Goal: Task Accomplishment & Management: Complete application form

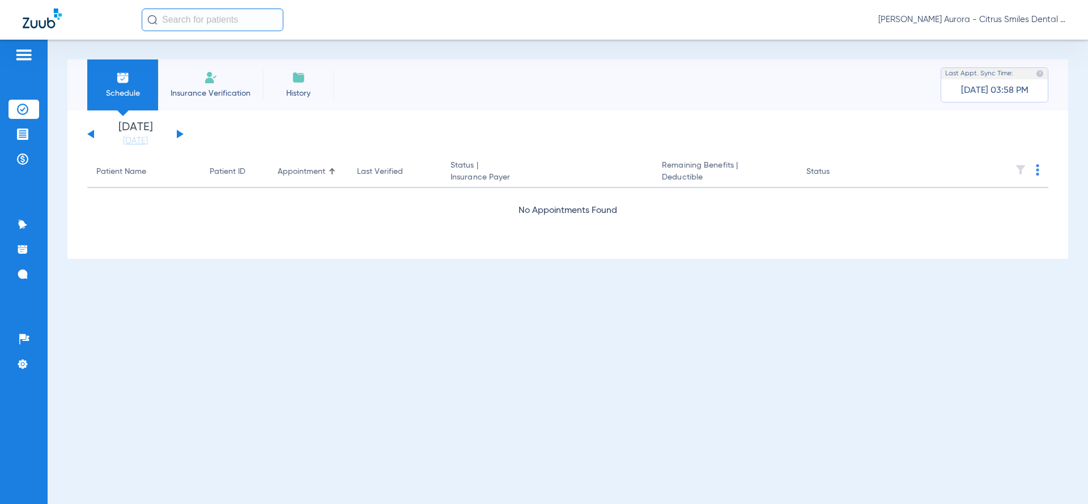
click at [231, 83] on li "Insurance Verification" at bounding box center [210, 84] width 105 height 51
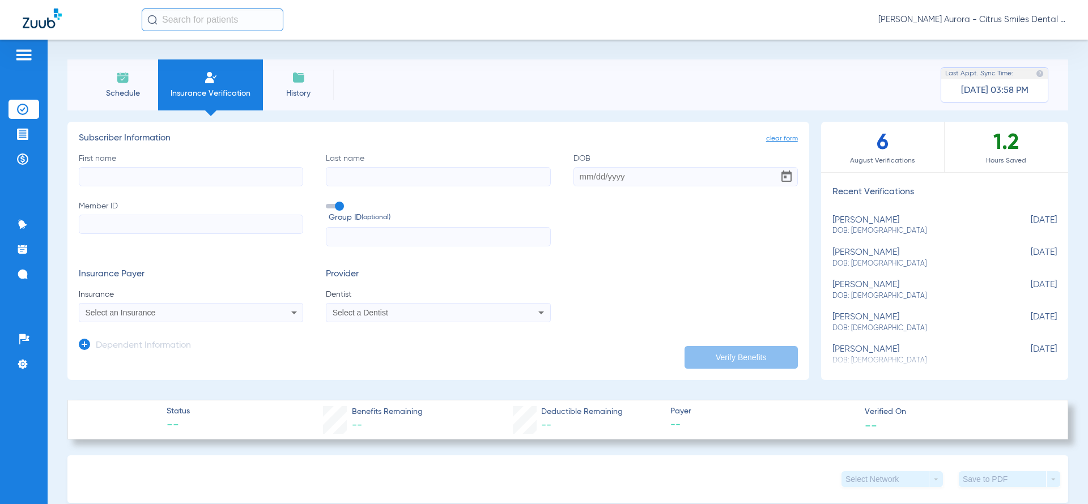
click at [227, 180] on input "First name" at bounding box center [191, 176] width 224 height 19
type input "[PERSON_NAME]"
click at [349, 168] on input "Last name" at bounding box center [438, 176] width 224 height 19
type input "[PERSON_NAME]"
click at [588, 175] on input "DOB" at bounding box center [685, 176] width 224 height 19
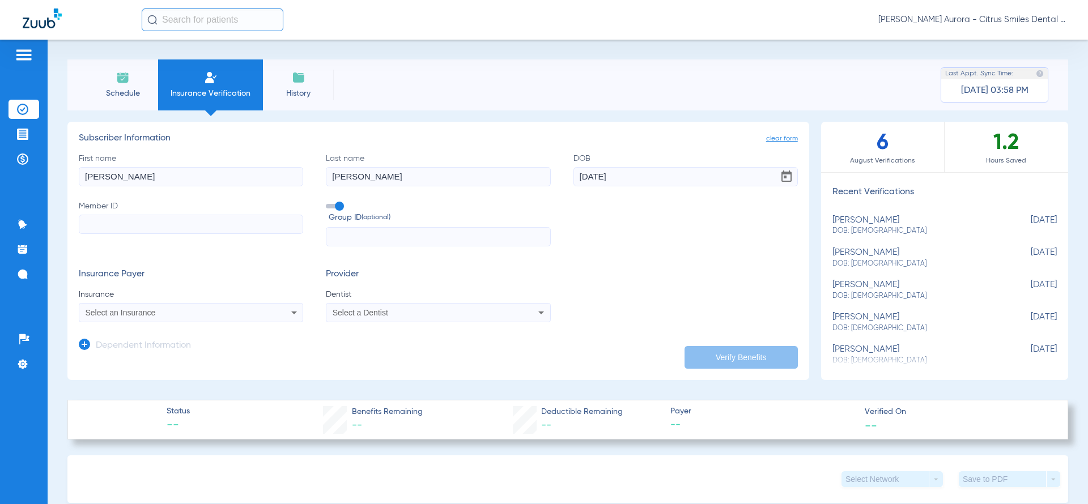
type input "[DATE]"
click at [331, 209] on span at bounding box center [334, 206] width 17 height 5
click at [328, 202] on input "Group ID (optional)" at bounding box center [328, 202] width 0 height 0
click at [261, 225] on input "Member ID" at bounding box center [191, 224] width 224 height 19
type input "942346921"
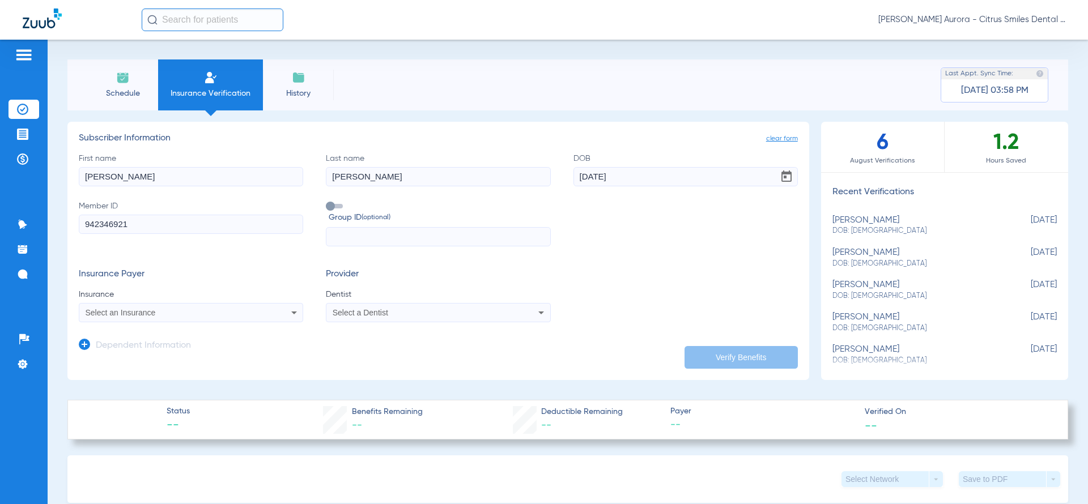
click at [235, 309] on div "Select an Insurance" at bounding box center [170, 313] width 169 height 8
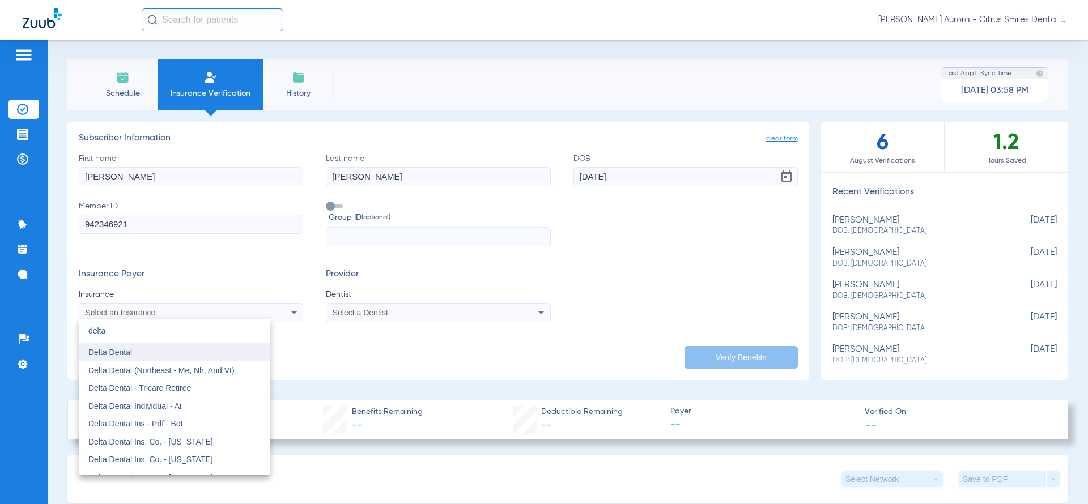
type input "delta"
click at [190, 352] on mat-option "Delta Dental" at bounding box center [174, 352] width 190 height 18
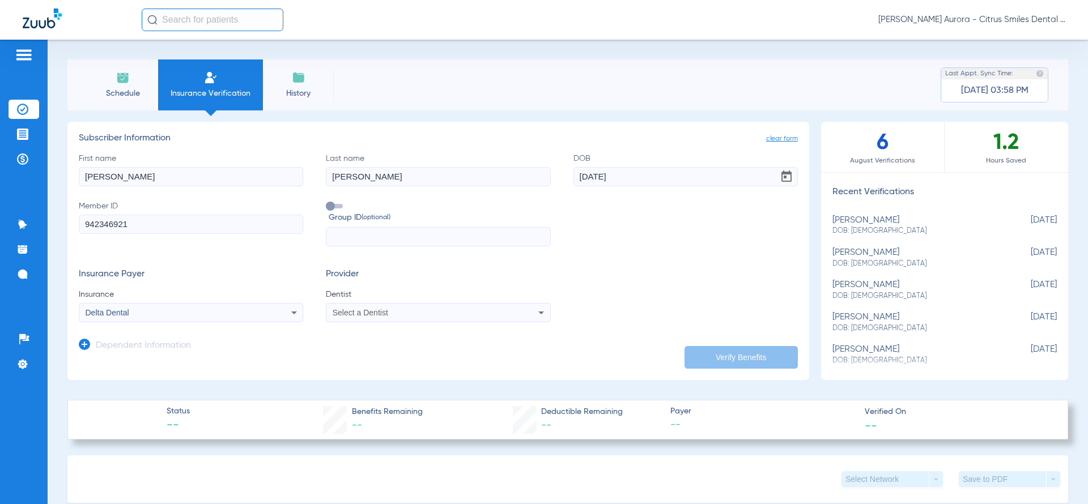
click at [367, 314] on span "Select a Dentist" at bounding box center [361, 312] width 56 height 9
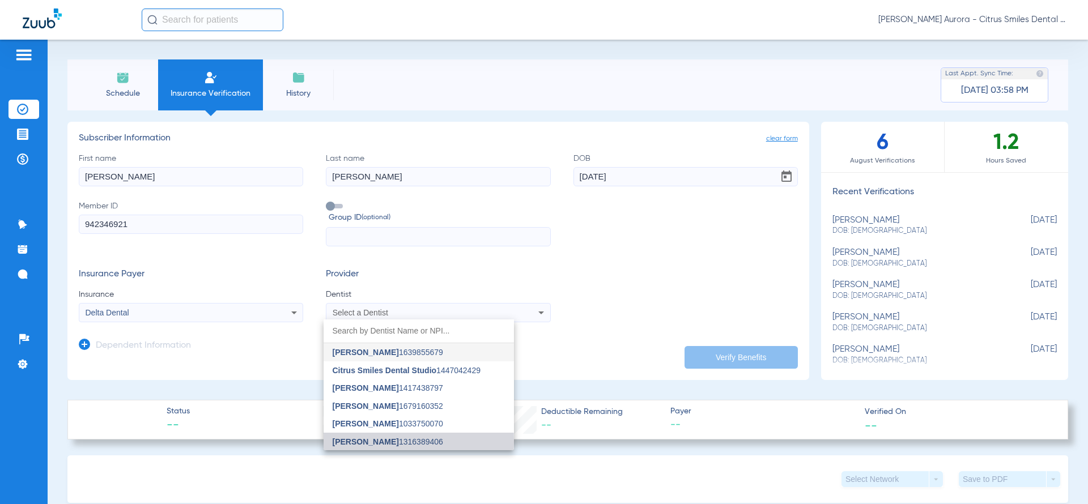
click at [368, 443] on span "[PERSON_NAME]" at bounding box center [366, 441] width 66 height 9
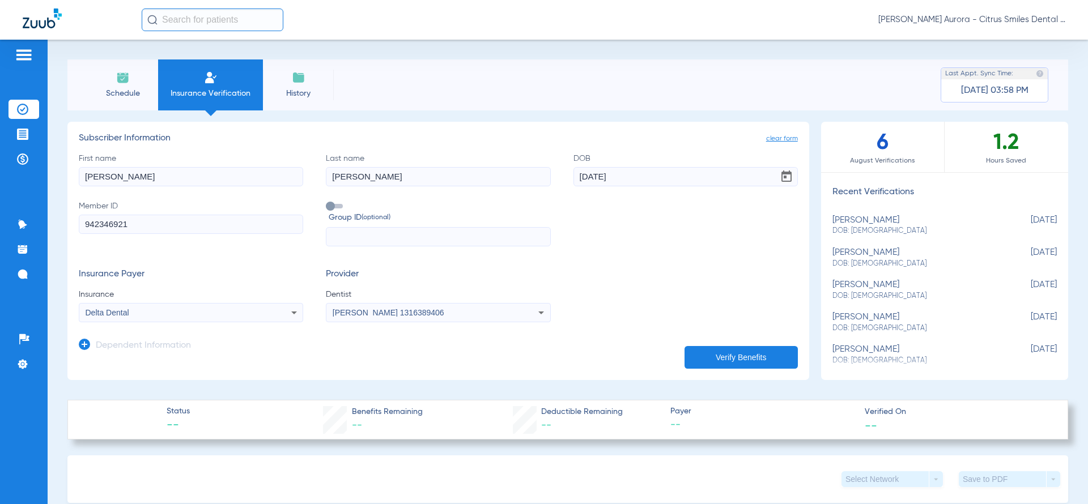
click at [700, 350] on button "Verify Benefits" at bounding box center [740, 357] width 113 height 23
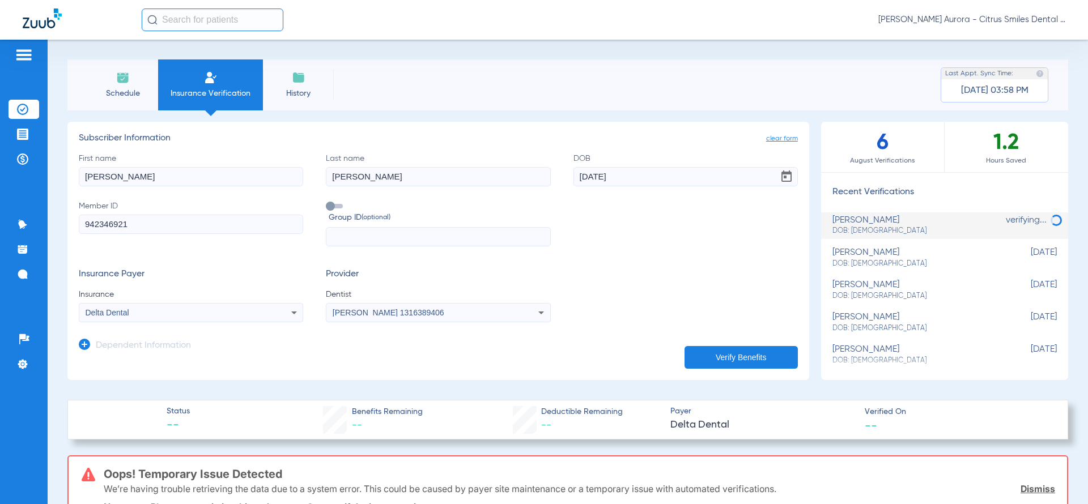
click at [696, 360] on button "Verify Benefits" at bounding box center [740, 357] width 113 height 23
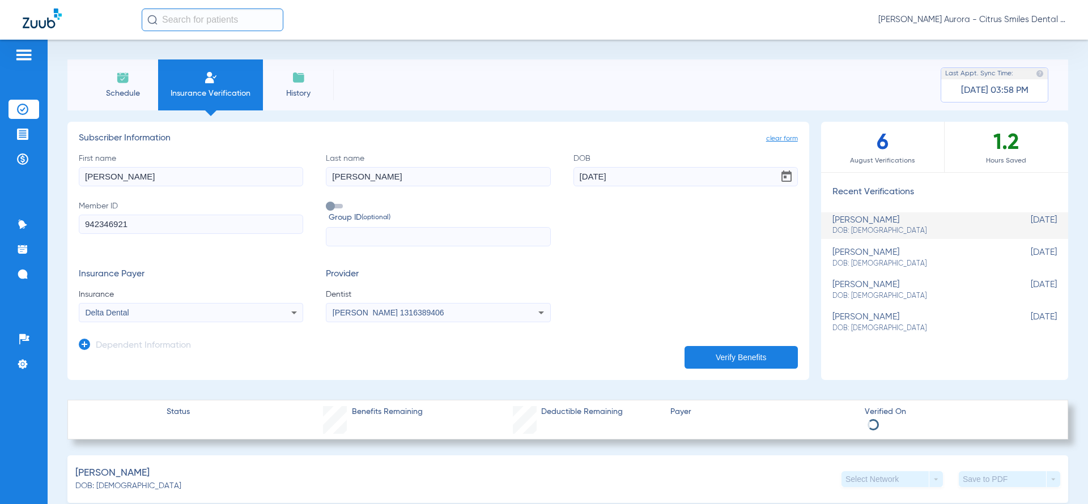
click at [261, 319] on div "Delta Dental" at bounding box center [190, 313] width 223 height 14
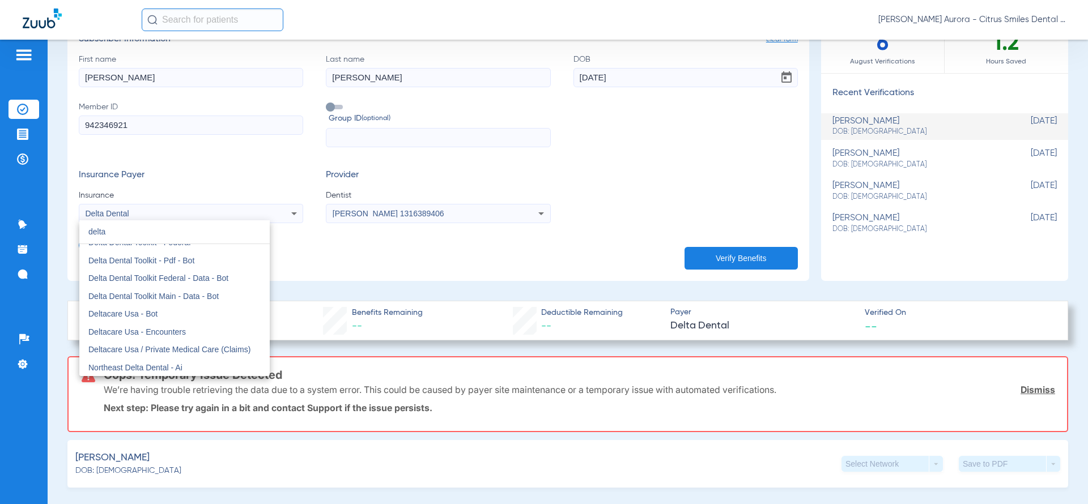
scroll to position [1314, 0]
type input "delta dental"
click at [200, 317] on mat-option "Delta Dental Toolkit - Pdf - Bot" at bounding box center [174, 314] width 190 height 18
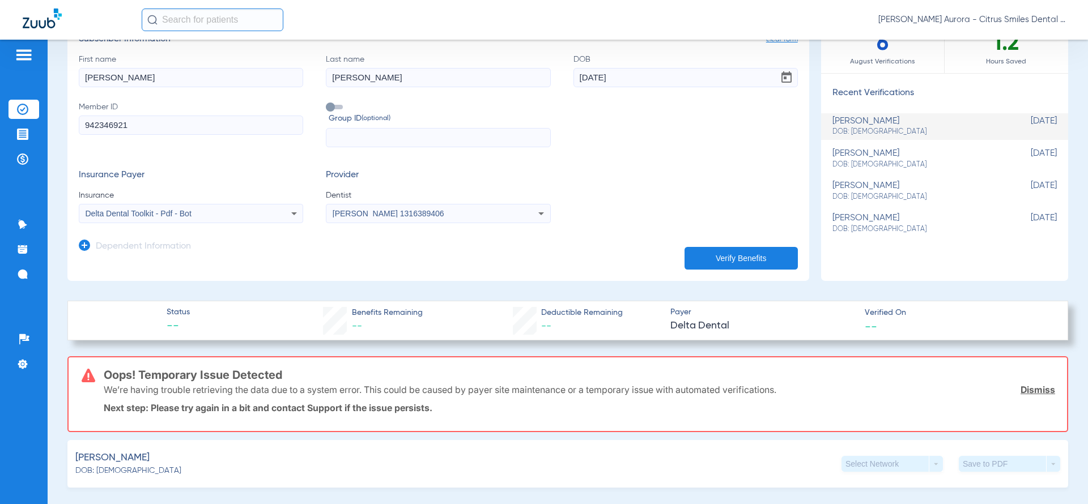
click at [718, 261] on button "Verify Benefits" at bounding box center [740, 258] width 113 height 23
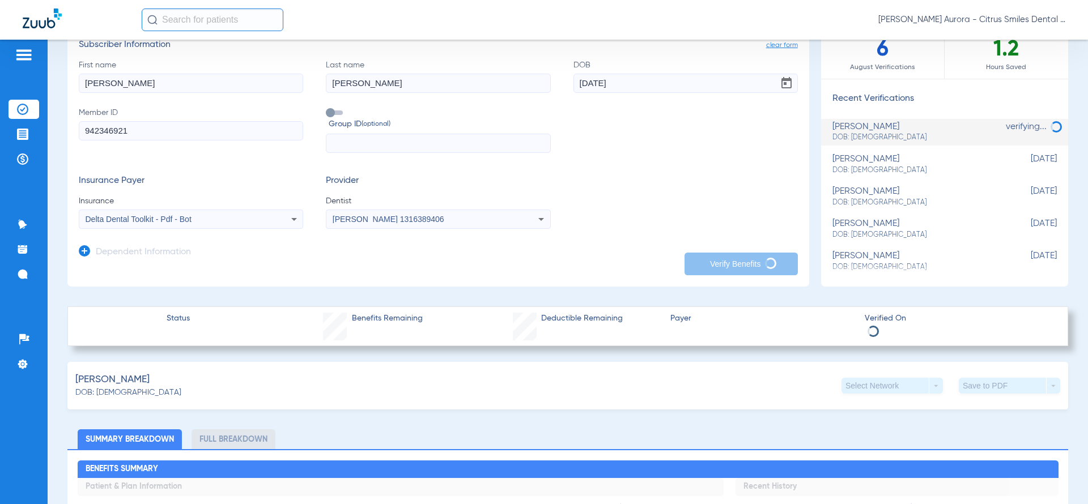
scroll to position [79, 0]
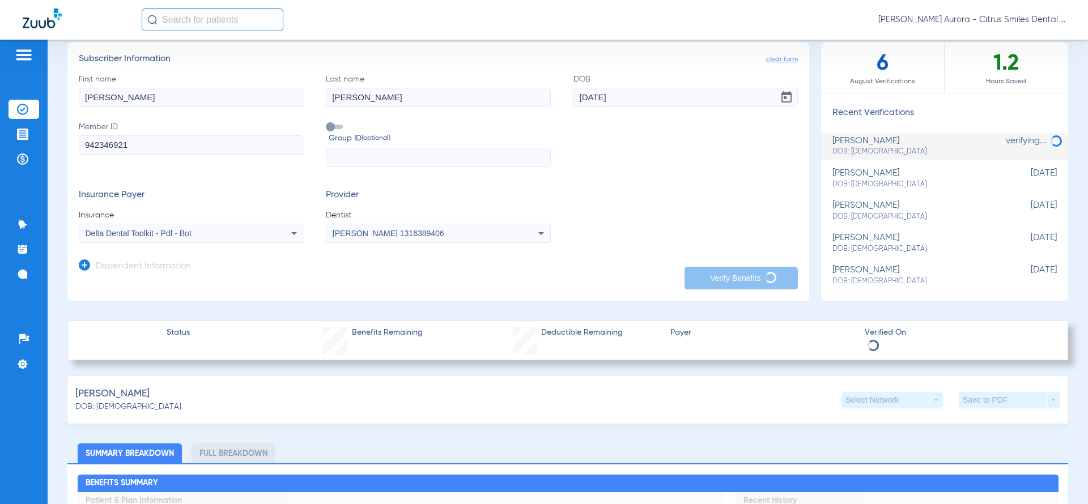
drag, startPoint x: 227, startPoint y: 147, endPoint x: 43, endPoint y: 135, distance: 184.0
click at [43, 135] on div "Patients Insurance Verification Treatment Acceptance Payments & A/R Communicati…" at bounding box center [544, 292] width 1088 height 504
drag, startPoint x: 629, startPoint y: 94, endPoint x: 560, endPoint y: 91, distance: 69.2
click at [560, 91] on div "First name [PERSON_NAME] Last name [PERSON_NAME] DOB [DEMOGRAPHIC_DATA] Member …" at bounding box center [438, 121] width 719 height 94
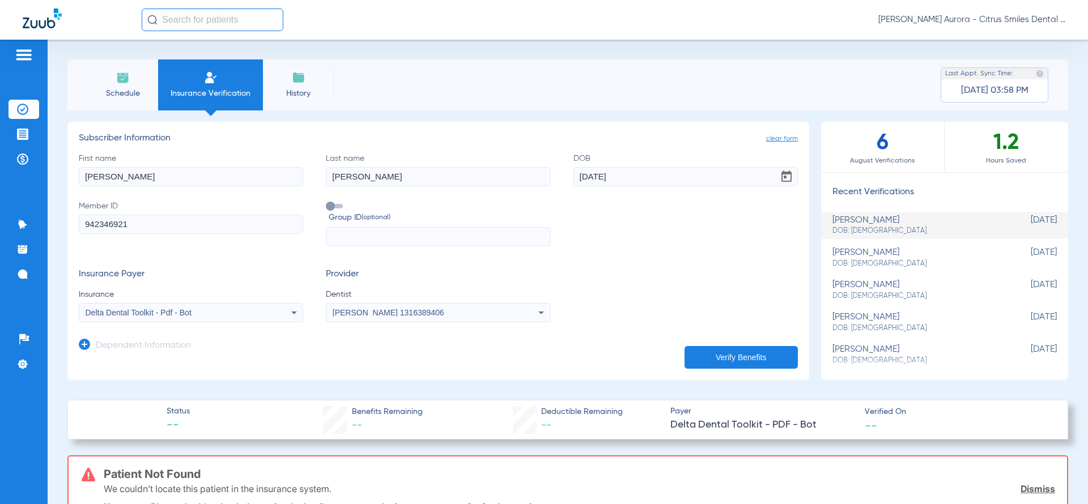
scroll to position [13, 0]
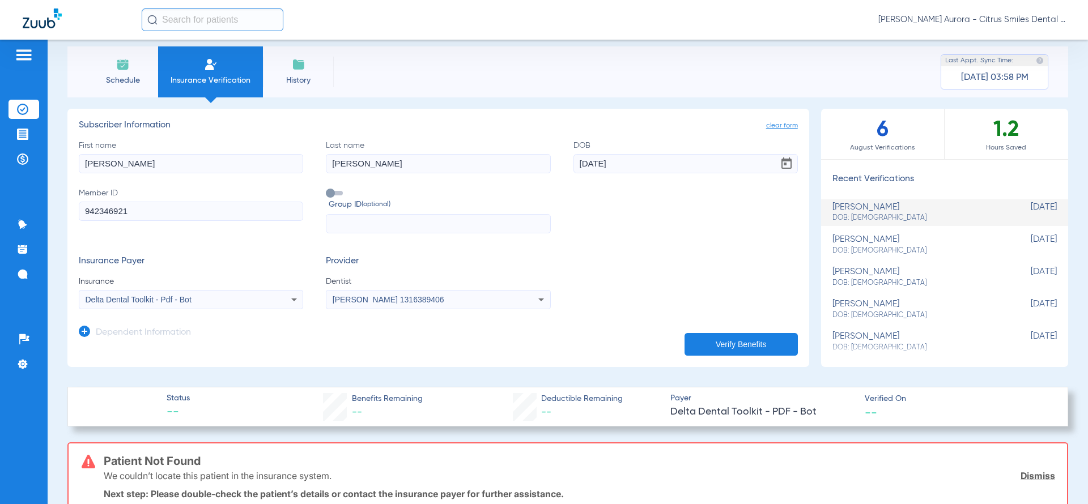
click at [241, 308] on mat-select "Delta Dental Toolkit - Pdf - Bot" at bounding box center [191, 299] width 224 height 19
click at [241, 304] on div "Delta Dental Toolkit - Pdf - Bot" at bounding box center [190, 300] width 223 height 14
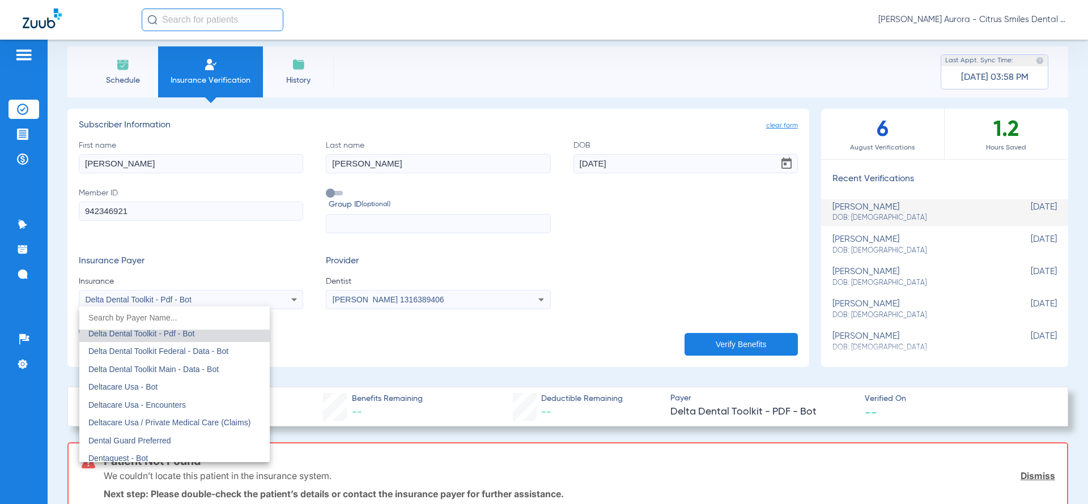
scroll to position [3229, 0]
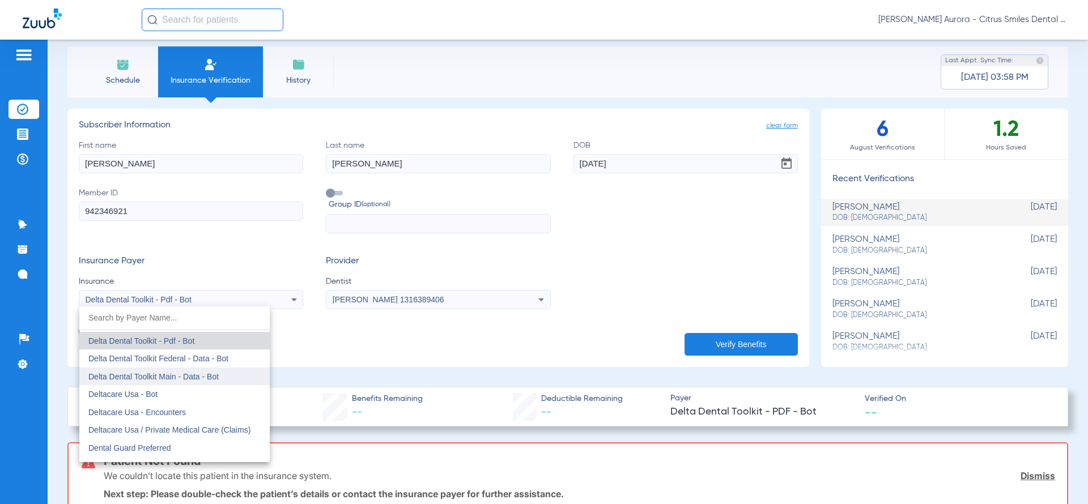
click at [192, 370] on mat-option "Delta Dental Toolkit Main - Data - Bot" at bounding box center [174, 377] width 190 height 18
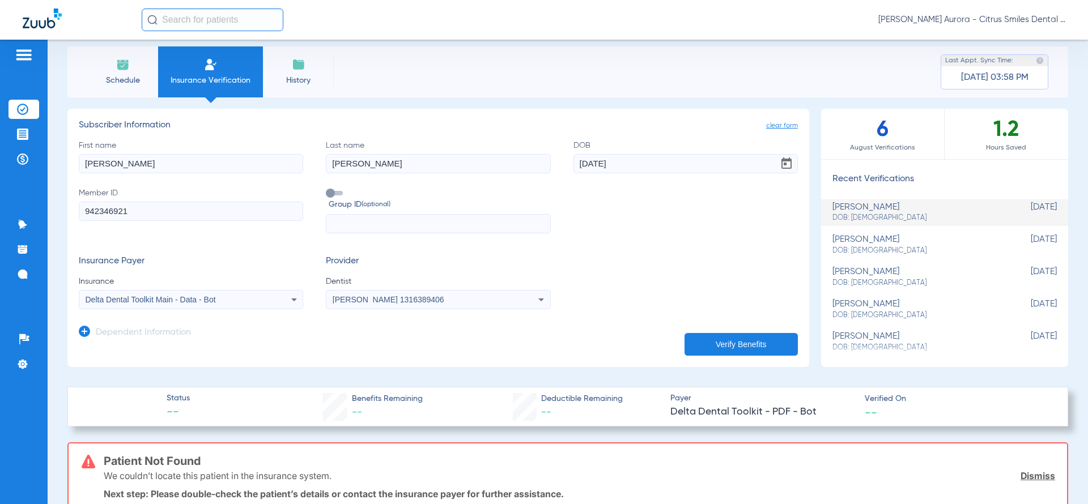
click at [735, 341] on button "Verify Benefits" at bounding box center [740, 344] width 113 height 23
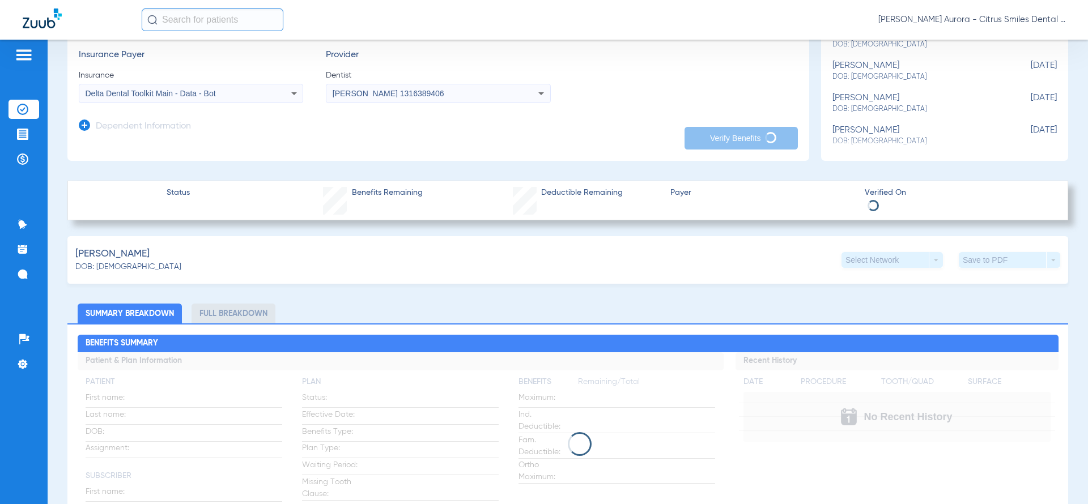
scroll to position [218, 0]
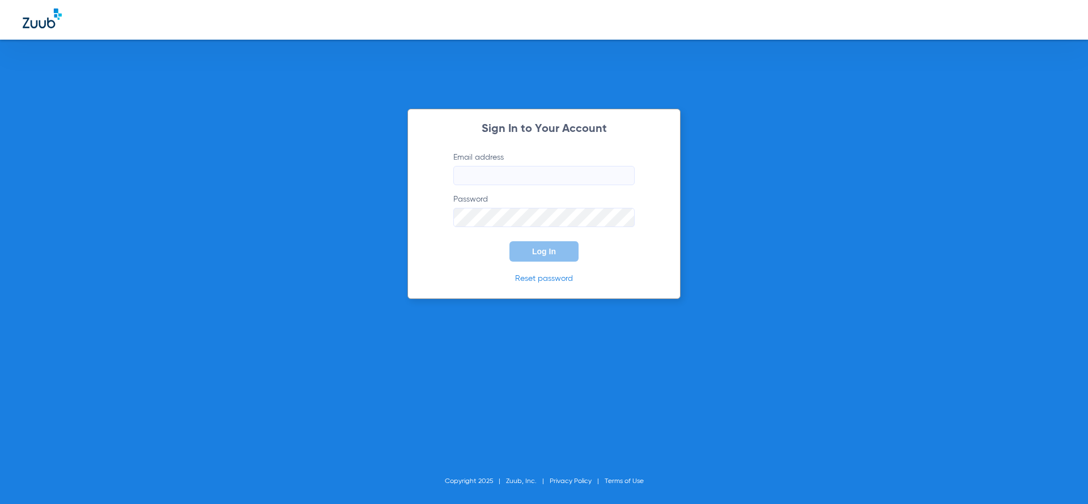
type input "[EMAIL_ADDRESS][DOMAIN_NAME]"
click at [555, 279] on link "Reset password" at bounding box center [544, 279] width 58 height 8
click at [583, 373] on div "Sign In to Your Account Email address [EMAIL_ADDRESS][DOMAIN_NAME] Password Log…" at bounding box center [544, 252] width 1088 height 504
click at [580, 378] on div "Sign In to Your Account Email address [EMAIL_ADDRESS][DOMAIN_NAME] Password Log…" at bounding box center [544, 252] width 1088 height 504
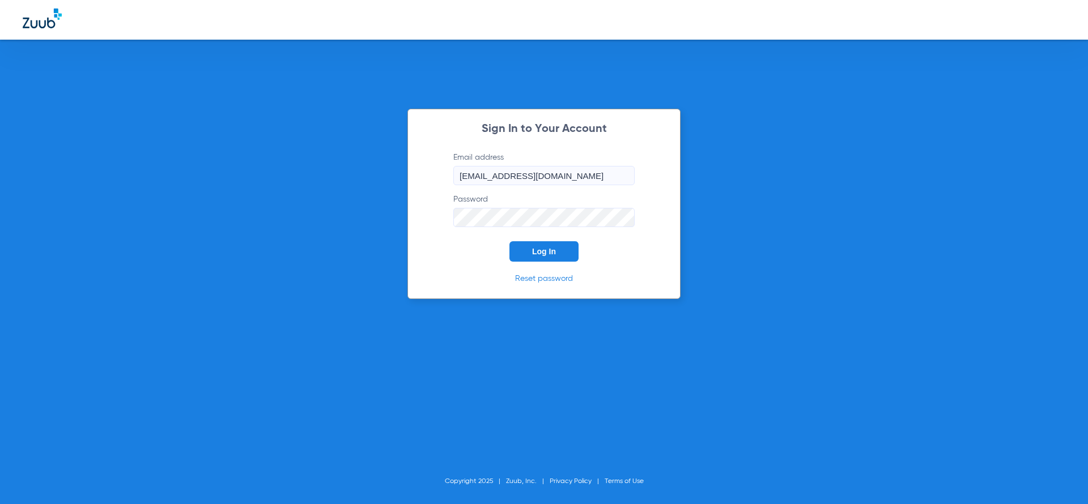
click at [580, 378] on div "Sign In to Your Account Email address [EMAIL_ADDRESS][DOMAIN_NAME] Password Log…" at bounding box center [544, 252] width 1088 height 504
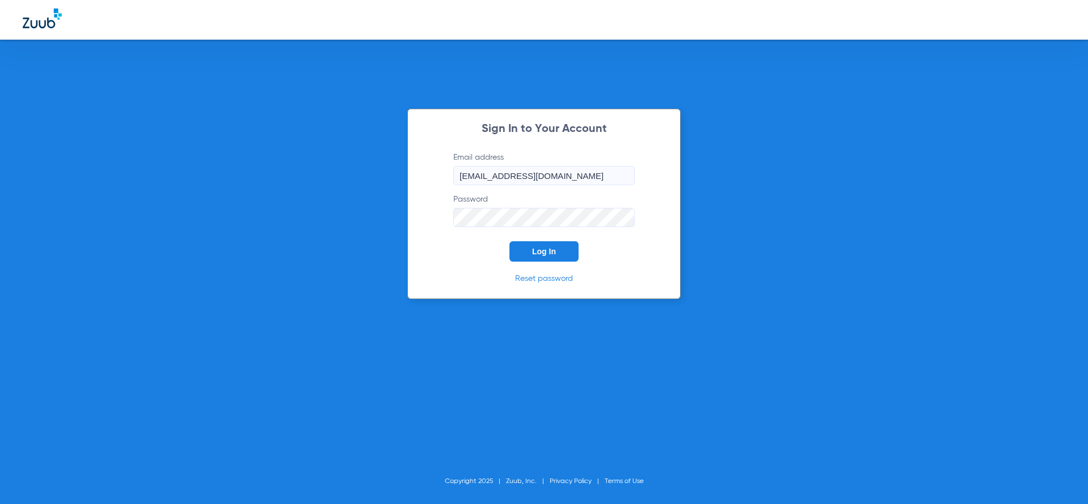
click at [580, 378] on div "Sign In to Your Account Email address [EMAIL_ADDRESS][DOMAIN_NAME] Password Log…" at bounding box center [544, 252] width 1088 height 504
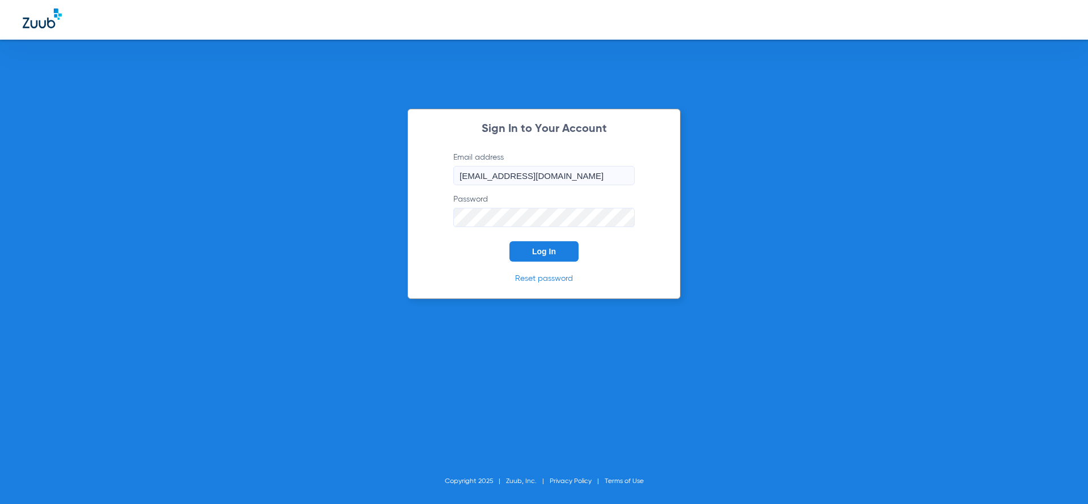
click at [580, 378] on div "Sign In to Your Account Email address [EMAIL_ADDRESS][DOMAIN_NAME] Password Log…" at bounding box center [544, 252] width 1088 height 504
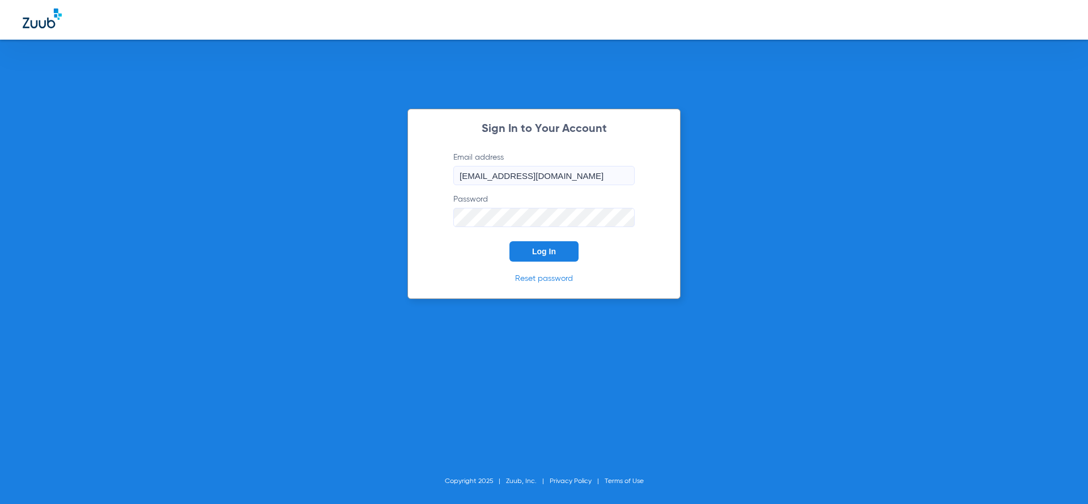
click at [580, 378] on div "Sign In to Your Account Email address [EMAIL_ADDRESS][DOMAIN_NAME] Password Log…" at bounding box center [544, 252] width 1088 height 504
click at [580, 380] on div "Sign In to Your Account Email address [EMAIL_ADDRESS][DOMAIN_NAME] Password Log…" at bounding box center [544, 252] width 1088 height 504
click at [567, 380] on div "Sign In to Your Account Email address [EMAIL_ADDRESS][DOMAIN_NAME] Password Log…" at bounding box center [544, 252] width 1088 height 504
